Goal: Transaction & Acquisition: Subscribe to service/newsletter

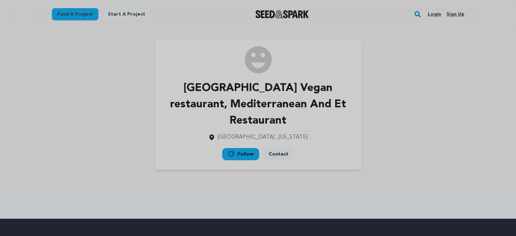
click at [457, 16] on link "Sign up" at bounding box center [455, 14] width 18 height 11
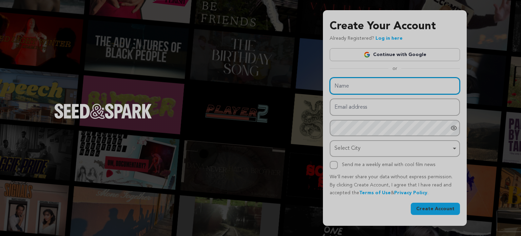
drag, startPoint x: 352, startPoint y: 87, endPoint x: 360, endPoint y: 100, distance: 15.2
click at [352, 87] on input "Name" at bounding box center [395, 85] width 130 height 17
paste input "Mintspace Pro Ltd."
type input "Mintspace Pro Ltd."
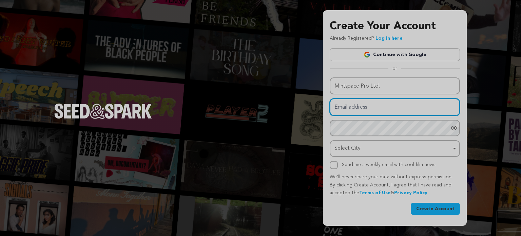
click at [345, 101] on input "Email address" at bounding box center [395, 106] width 130 height 17
paste input "[EMAIL_ADDRESS][DOMAIN_NAME]"
type input "[EMAIL_ADDRESS][DOMAIN_NAME]"
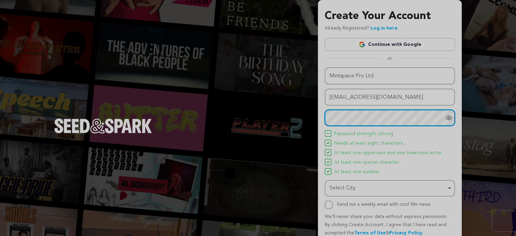
click at [386, 192] on div "Select City Remove item" at bounding box center [390, 188] width 124 height 13
paste input "[GEOGRAPHIC_DATA]"
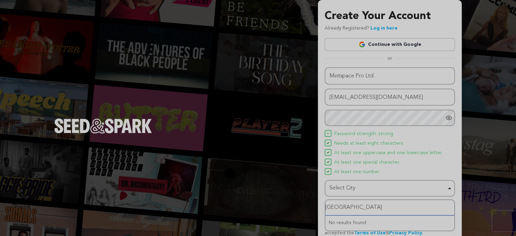
type input "[GEOGRAPHIC_DATA]"
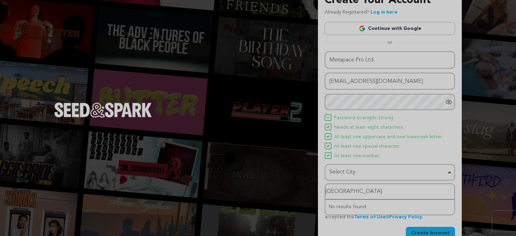
scroll to position [29, 0]
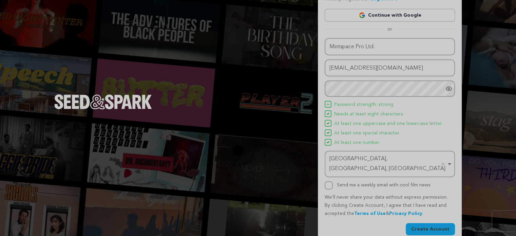
click at [425, 212] on div "Name Mintspace Pro Ltd. Email address [EMAIL_ADDRESS][DOMAIN_NAME] Password Pas…" at bounding box center [390, 137] width 130 height 198
click at [425, 223] on button "Create Account" at bounding box center [430, 229] width 49 height 12
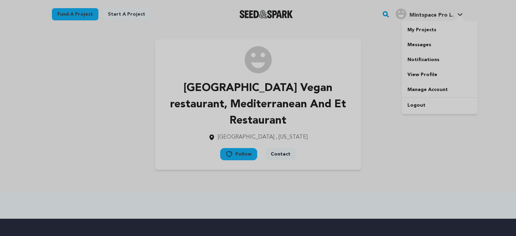
click at [416, 11] on div "Mintspace Pro L." at bounding box center [425, 13] width 58 height 11
